Goal: Task Accomplishment & Management: Complete application form

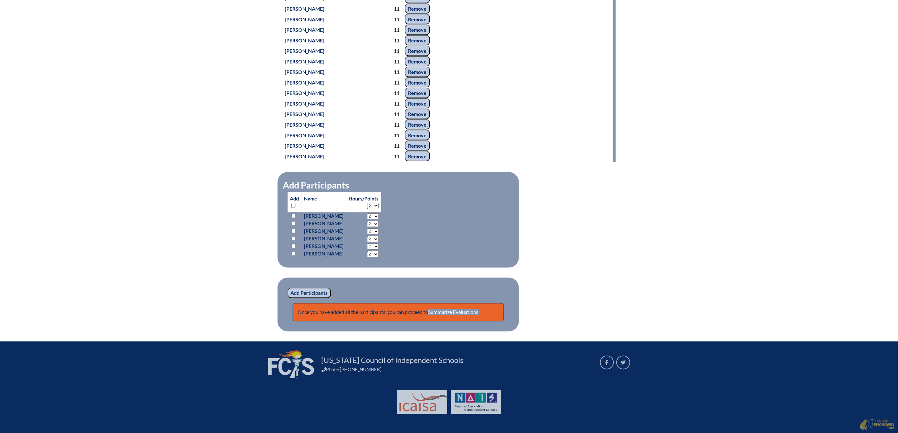
scroll to position [894, 0]
click at [454, 314] on link "Summarize Evaluations" at bounding box center [453, 312] width 50 height 6
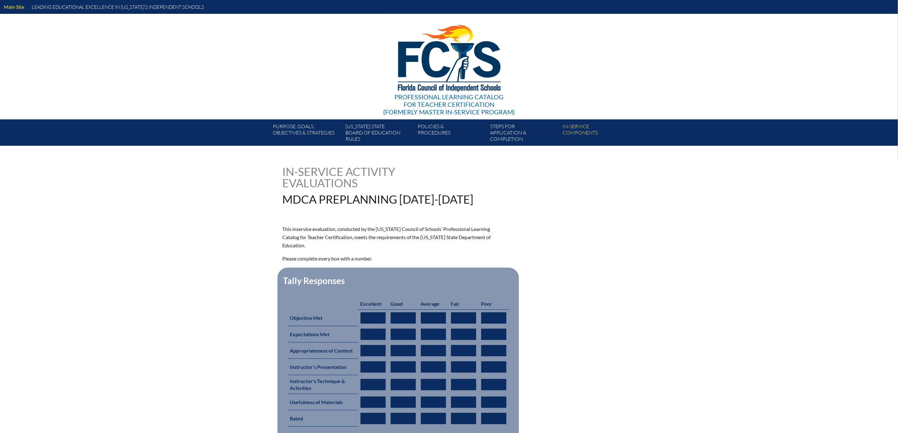
type input "0"
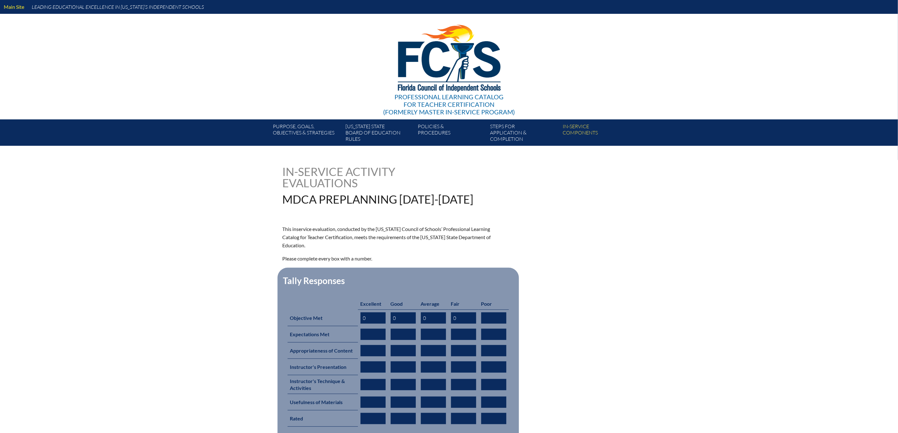
type input "0"
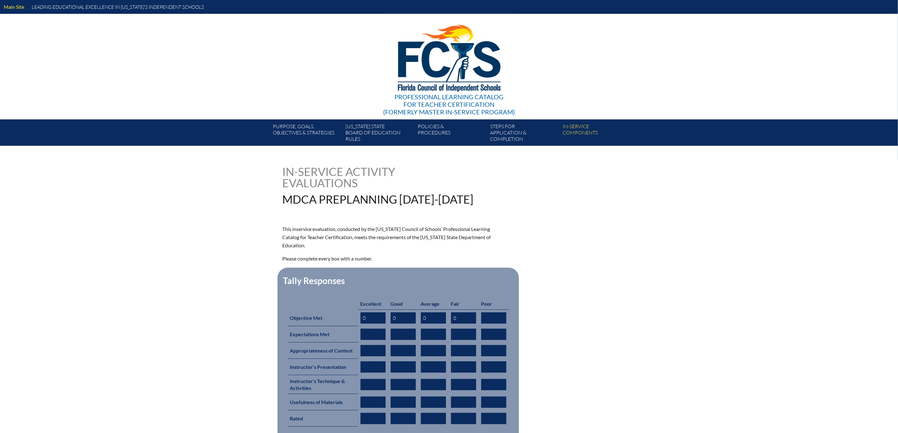
type input "0"
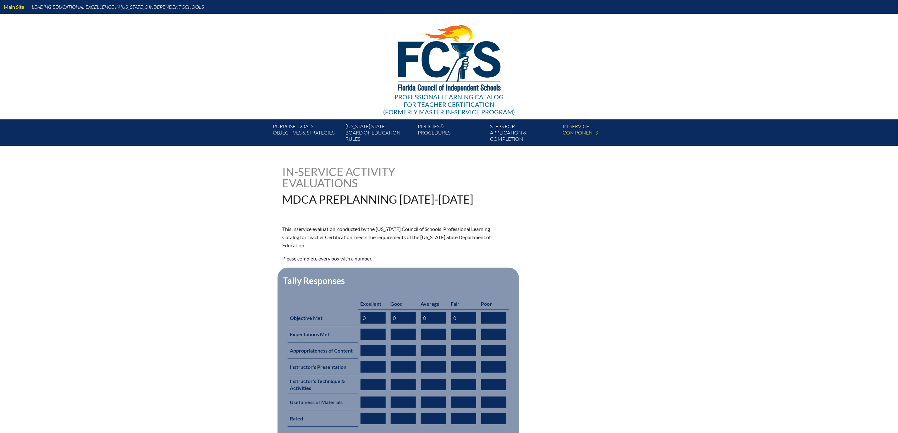
type input "0"
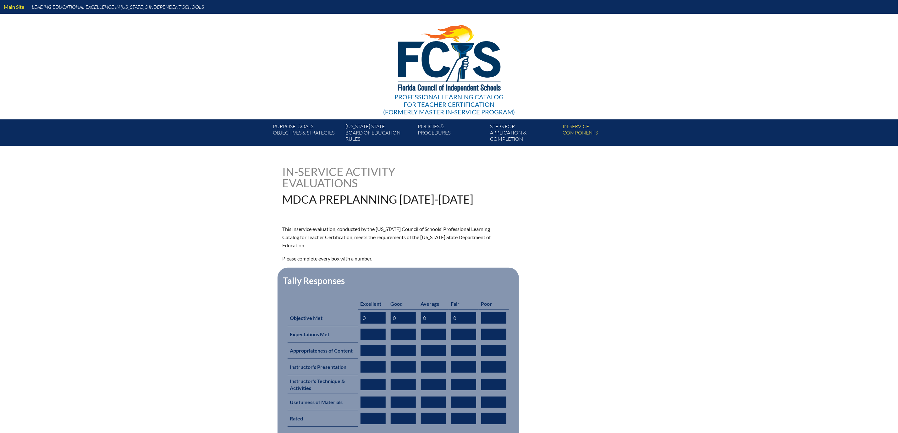
type input "0"
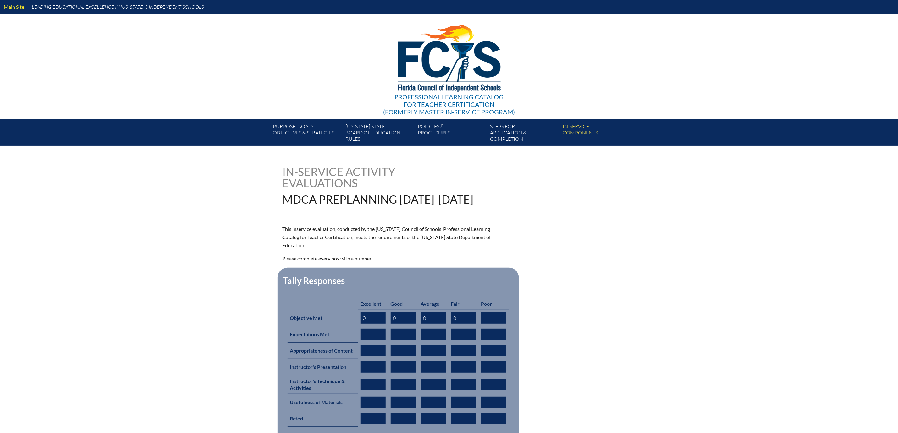
type input "0"
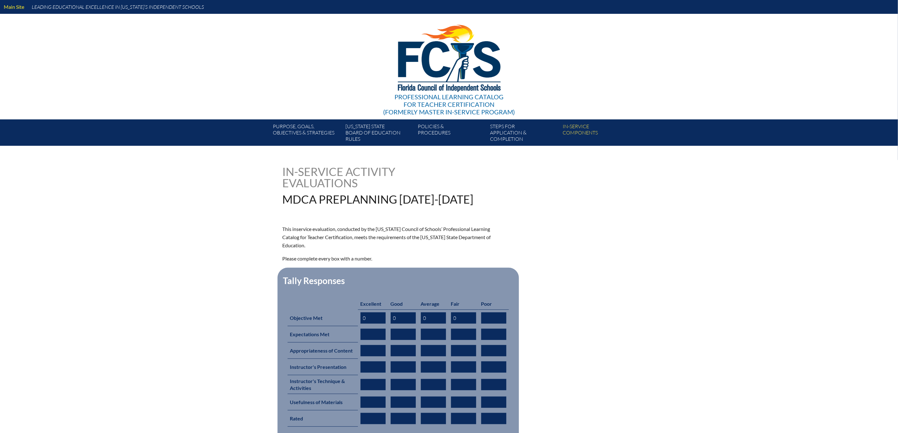
type input "0"
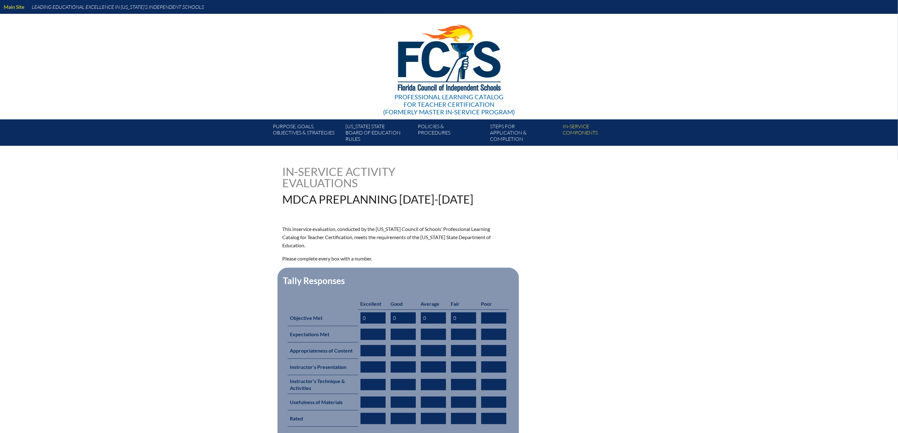
type input "0"
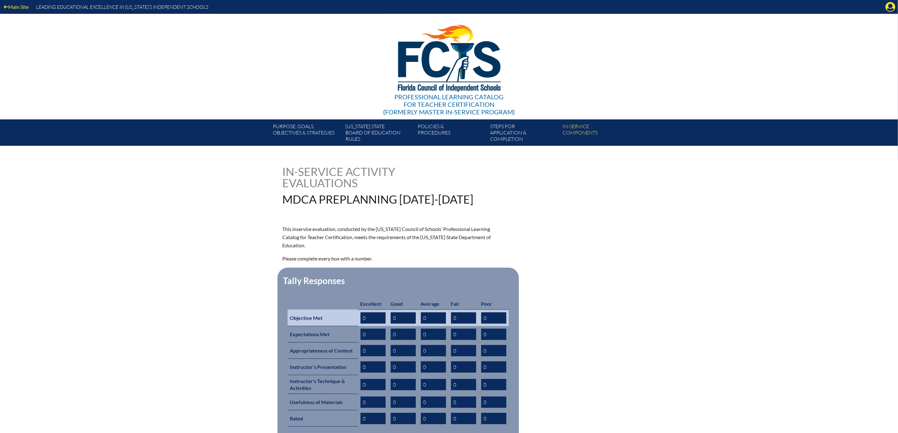
click at [360, 324] on input "0" at bounding box center [372, 317] width 25 height 11
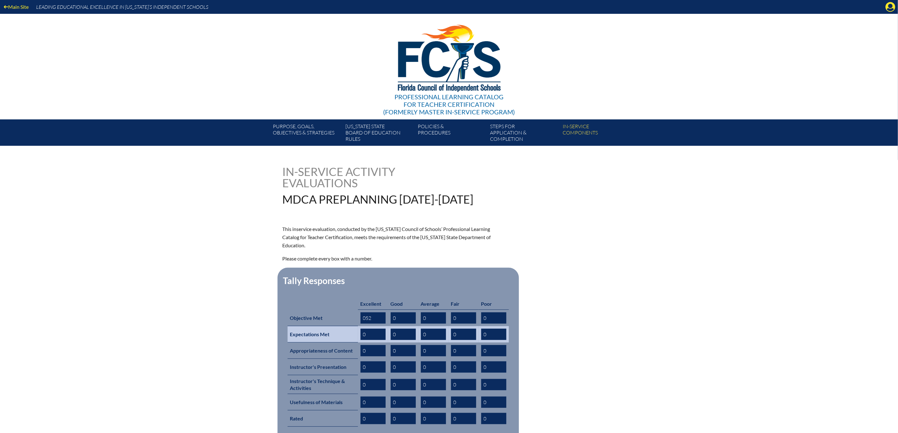
type input "052"
click at [360, 340] on input "0" at bounding box center [372, 334] width 25 height 11
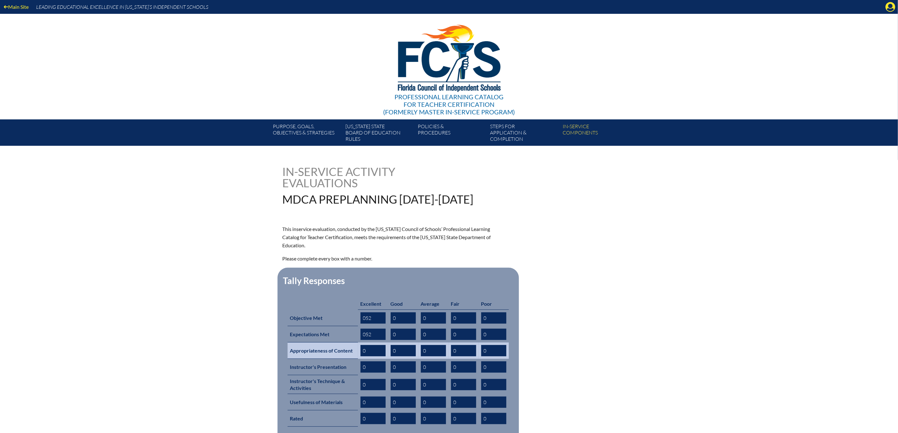
type input "052"
click at [360, 356] on input "0" at bounding box center [372, 350] width 25 height 11
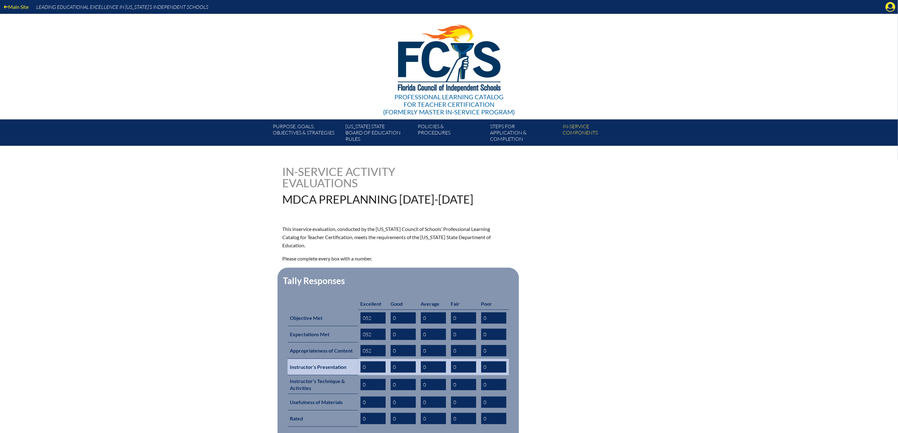
type input "052"
click at [360, 373] on input "0" at bounding box center [372, 366] width 25 height 11
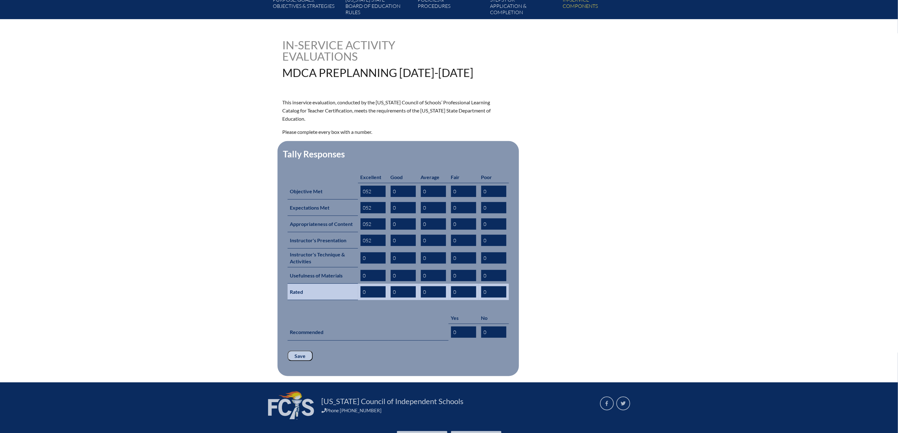
scroll to position [141, 0]
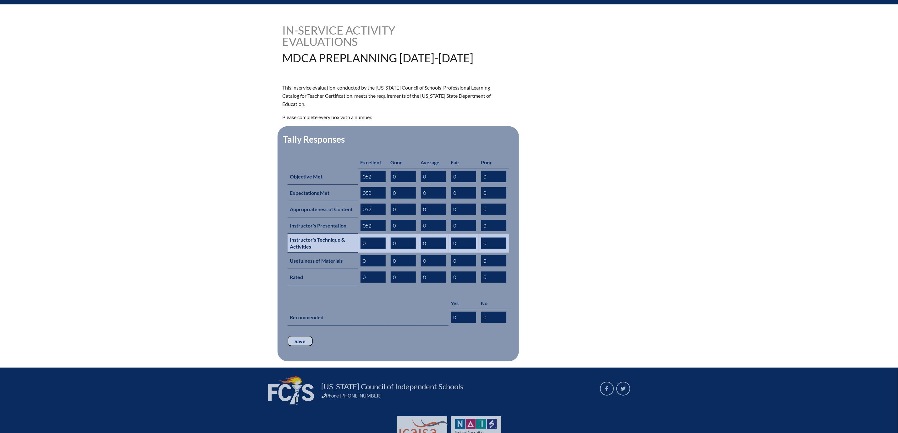
type input "052"
click at [360, 249] on input "0" at bounding box center [372, 243] width 25 height 11
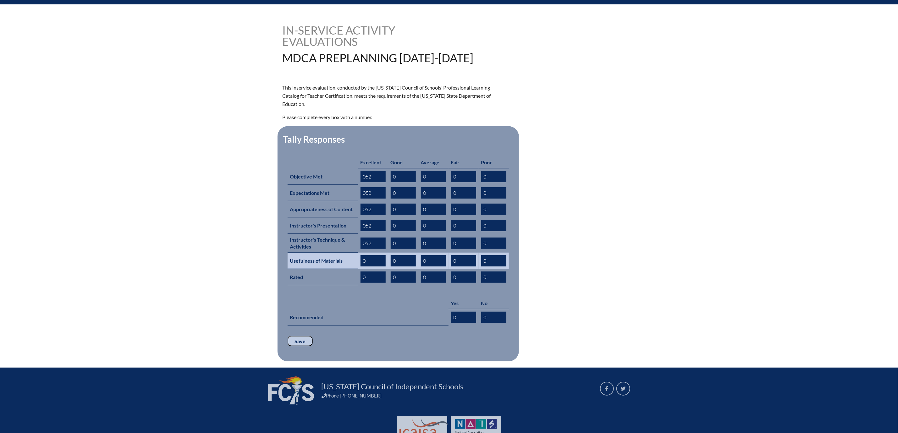
type input "052"
click at [360, 266] on input "0" at bounding box center [372, 260] width 25 height 11
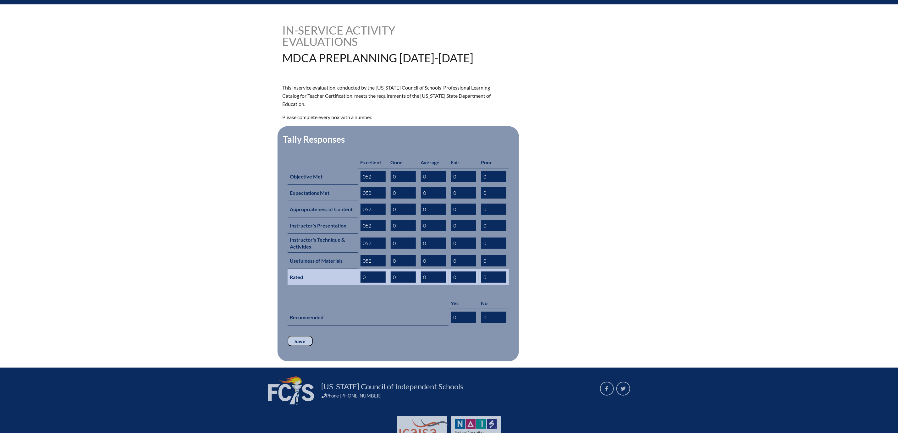
type input "052"
click at [360, 283] on input "0" at bounding box center [372, 277] width 25 height 11
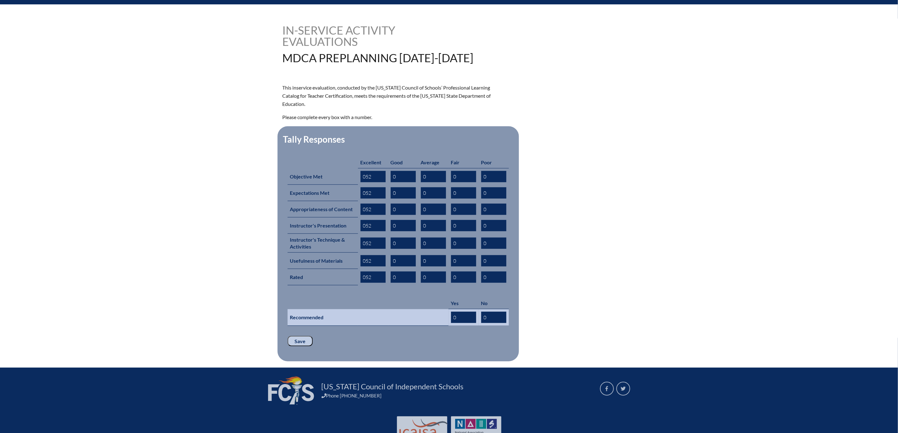
type input "052"
click at [470, 323] on input "0" at bounding box center [463, 317] width 25 height 11
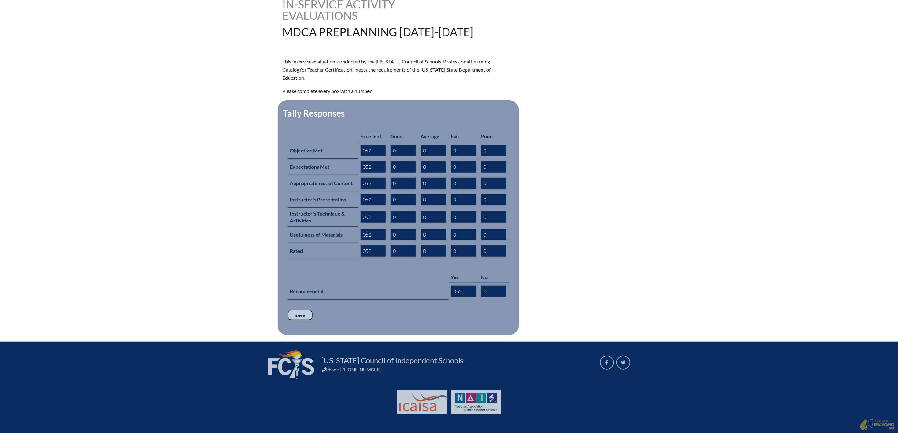
scroll to position [236, 0]
type input "052"
click at [288, 321] on input "Save" at bounding box center [300, 315] width 25 height 11
